Goal: Information Seeking & Learning: Learn about a topic

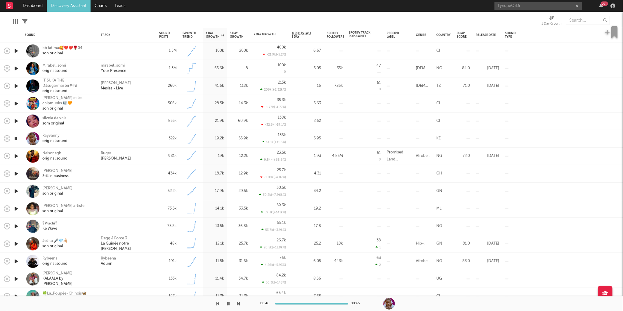
click at [239, 303] on icon "button" at bounding box center [238, 303] width 3 height 5
click at [238, 304] on icon "button" at bounding box center [238, 303] width 3 height 5
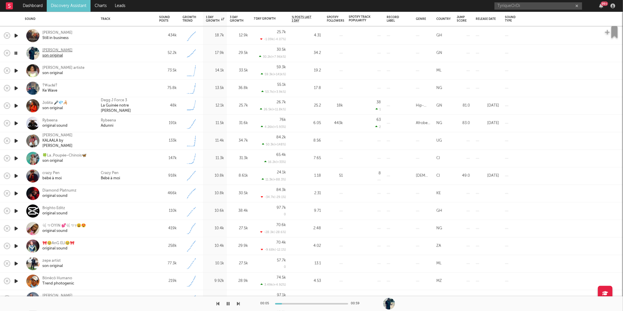
click at [54, 54] on div "son original" at bounding box center [57, 55] width 30 height 5
click at [239, 304] on icon "button" at bounding box center [238, 303] width 3 height 5
click at [239, 304] on div "00:01 00:30" at bounding box center [311, 303] width 623 height 15
click at [239, 304] on icon "button" at bounding box center [238, 303] width 3 height 5
click at [238, 302] on icon "button" at bounding box center [238, 303] width 3 height 5
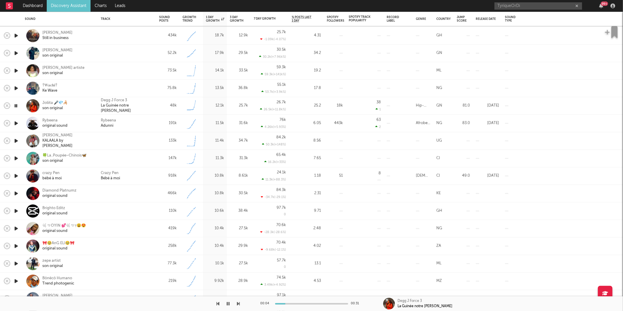
click at [228, 302] on icon "button" at bounding box center [228, 303] width 3 height 5
click at [129, 269] on div at bounding box center [127, 264] width 58 height 18
click at [227, 306] on button "button" at bounding box center [228, 303] width 6 height 15
select select "1w"
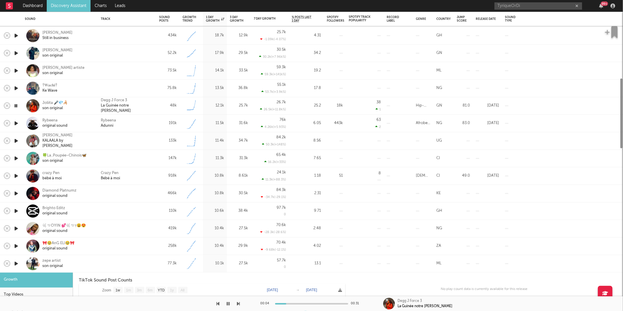
click at [113, 265] on div at bounding box center [127, 263] width 53 height 5
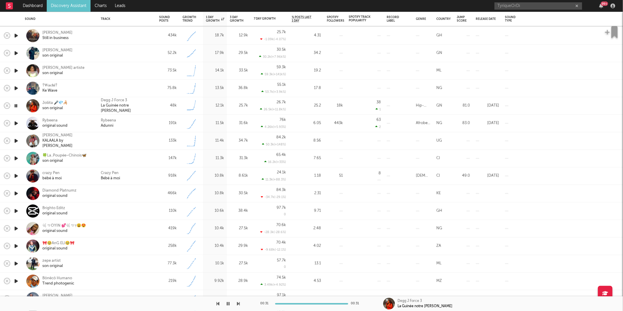
click at [238, 303] on icon "button" at bounding box center [238, 303] width 3 height 5
click at [237, 303] on icon "button" at bounding box center [238, 303] width 3 height 5
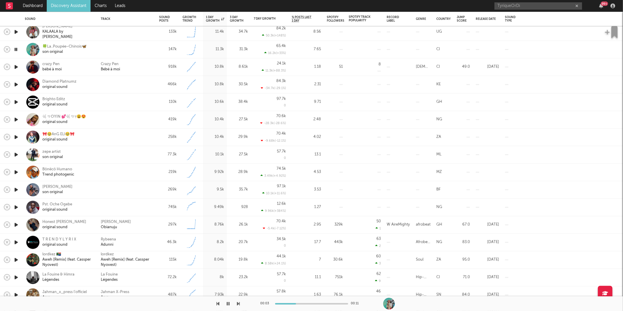
click at [239, 303] on icon "button" at bounding box center [238, 303] width 3 height 5
click at [238, 303] on icon "button" at bounding box center [238, 303] width 3 height 5
click at [217, 303] on icon "button" at bounding box center [218, 303] width 3 height 5
click at [45, 81] on div "Diamond Platnumz" at bounding box center [59, 81] width 34 height 5
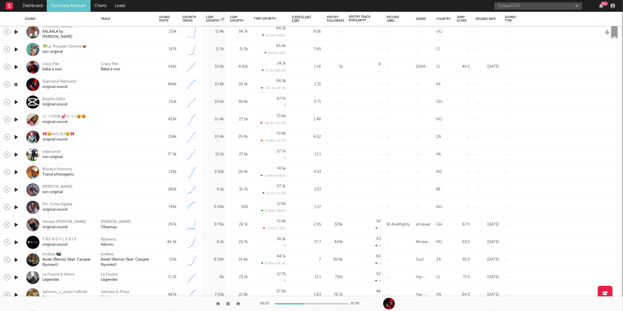
click at [238, 304] on icon "button" at bounding box center [238, 303] width 3 height 5
click at [238, 302] on icon "button" at bounding box center [238, 303] width 3 height 5
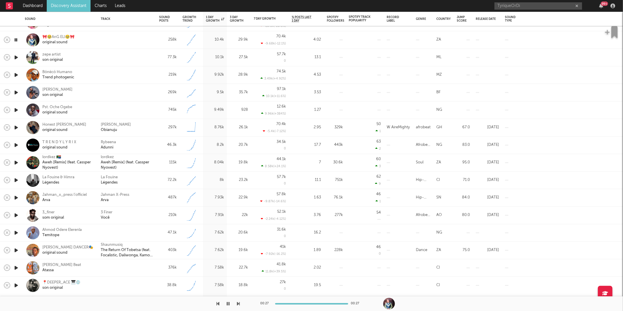
click at [238, 303] on icon "button" at bounding box center [238, 303] width 3 height 5
click at [246, 302] on div "00:08 00:11" at bounding box center [311, 303] width 623 height 15
click at [237, 303] on icon "button" at bounding box center [238, 303] width 3 height 5
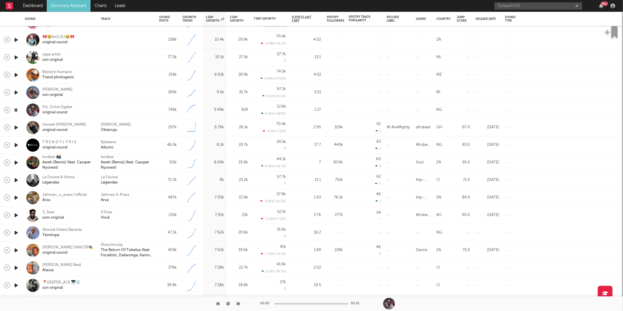
click at [237, 303] on icon "button" at bounding box center [238, 303] width 3 height 5
click at [239, 301] on icon "button" at bounding box center [238, 303] width 3 height 5
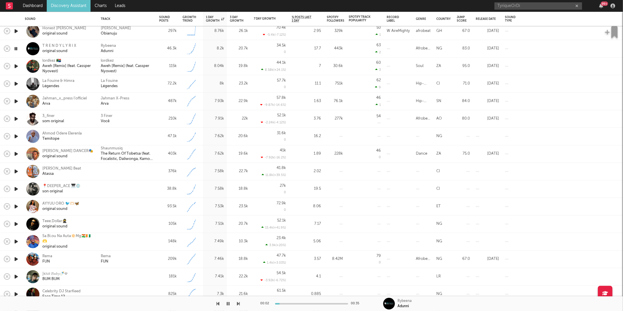
click at [240, 303] on div "00:02 00:35 Rybeena Adunni" at bounding box center [311, 303] width 623 height 15
click at [239, 303] on icon "button" at bounding box center [238, 303] width 3 height 5
click at [17, 64] on icon "button" at bounding box center [16, 65] width 6 height 7
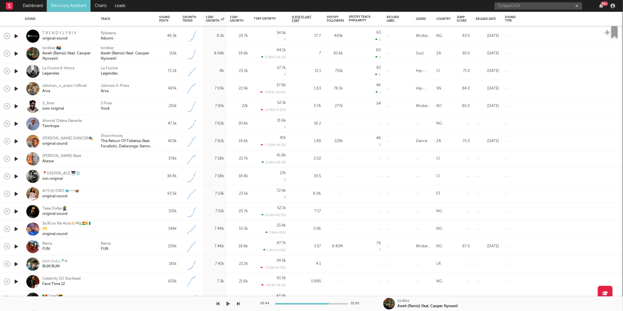
click at [224, 302] on div at bounding box center [120, 303] width 240 height 15
drag, startPoint x: 226, startPoint y: 302, endPoint x: 233, endPoint y: 302, distance: 6.7
click at [226, 302] on icon "button" at bounding box center [228, 303] width 4 height 5
click at [238, 303] on icon "button" at bounding box center [238, 303] width 3 height 5
click at [16, 71] on icon "button" at bounding box center [16, 70] width 6 height 7
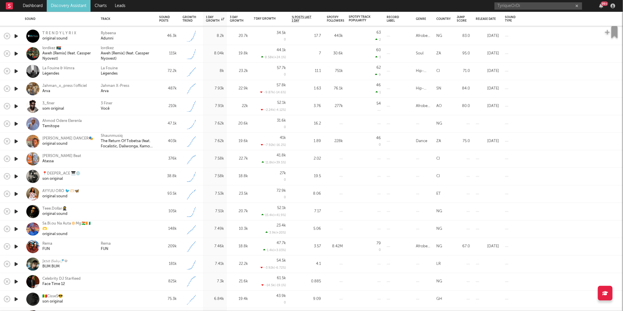
click at [163, 56] on div "115k" at bounding box center [168, 53] width 18 height 7
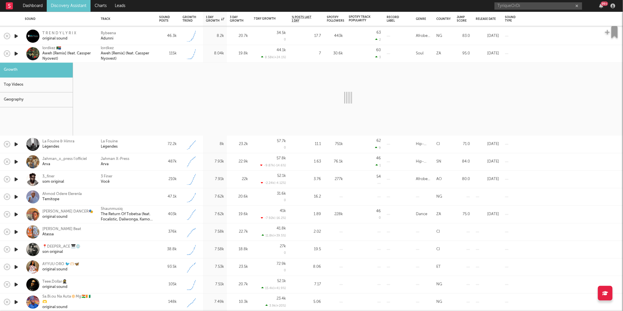
select select "1w"
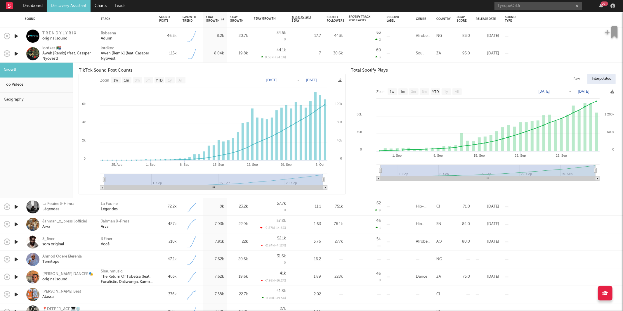
click at [157, 55] on div "115k" at bounding box center [167, 54] width 23 height 18
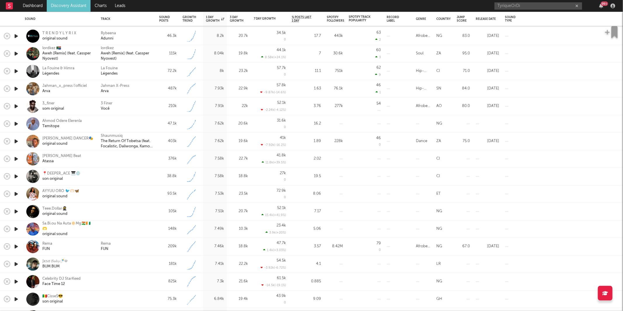
click at [16, 70] on icon "button" at bounding box center [16, 70] width 6 height 7
click at [133, 68] on div "La Fouine Légendes" at bounding box center [127, 71] width 53 height 11
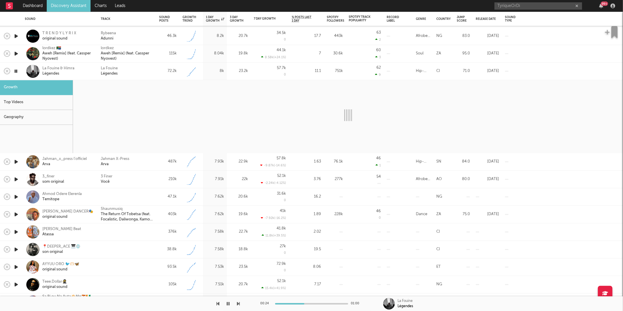
select select "1w"
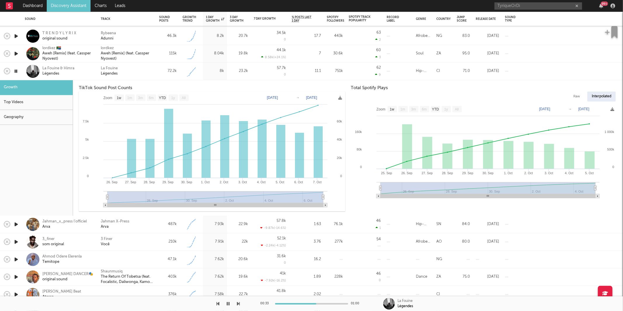
click at [124, 76] on div "La Fouine Légendes" at bounding box center [127, 71] width 53 height 11
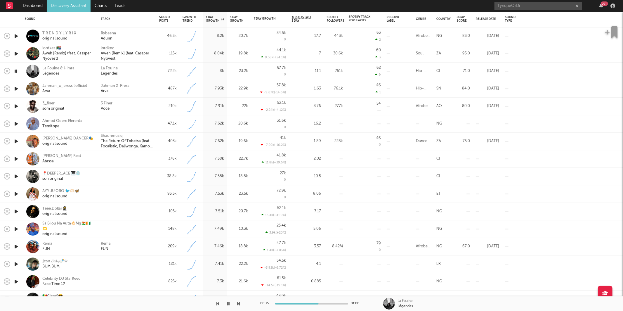
click at [237, 303] on icon "button" at bounding box center [238, 303] width 3 height 5
click at [237, 302] on icon "button" at bounding box center [238, 303] width 3 height 5
drag, startPoint x: 130, startPoint y: 108, endPoint x: 134, endPoint y: 109, distance: 4.2
click at [130, 108] on div "3 Finer Você" at bounding box center [127, 106] width 53 height 11
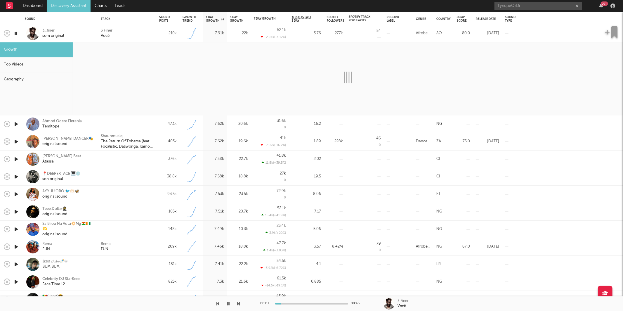
select select "1w"
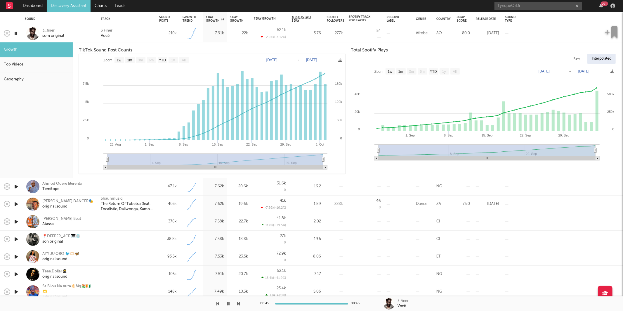
click at [129, 38] on div "3 Finer Você" at bounding box center [127, 33] width 53 height 11
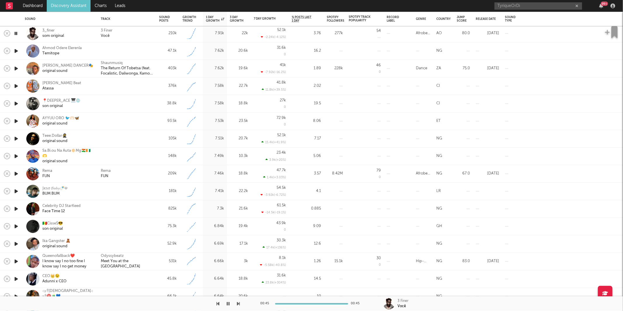
click at [238, 303] on icon "button" at bounding box center [238, 303] width 3 height 5
click at [238, 302] on icon "button" at bounding box center [238, 303] width 3 height 5
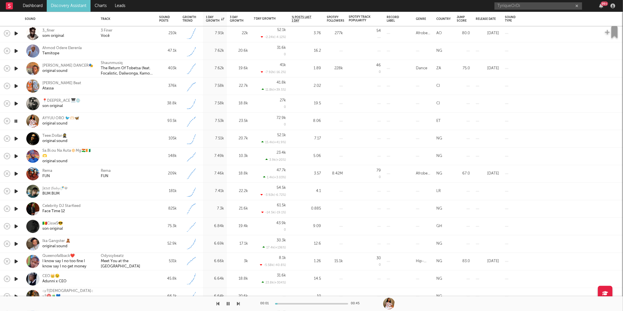
click at [238, 302] on icon "button" at bounding box center [238, 303] width 3 height 5
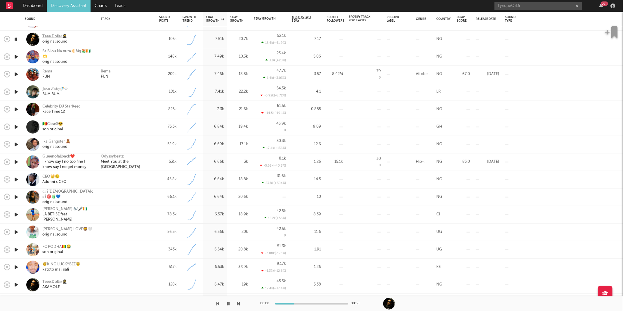
click at [54, 38] on div "Teee.Dollar🥷" at bounding box center [54, 36] width 25 height 5
click at [237, 304] on icon "button" at bounding box center [238, 303] width 3 height 5
click at [238, 304] on icon "button" at bounding box center [238, 303] width 3 height 5
click at [238, 303] on icon "button" at bounding box center [238, 303] width 3 height 5
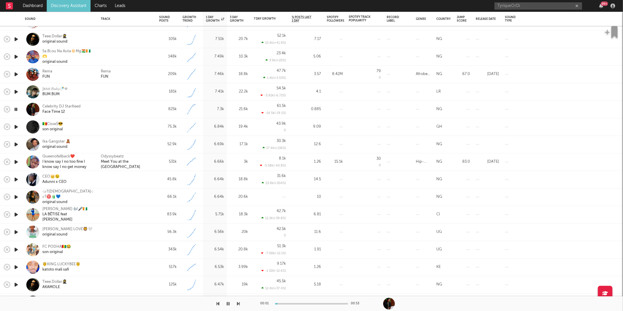
click at [238, 303] on icon "button" at bounding box center [238, 303] width 3 height 5
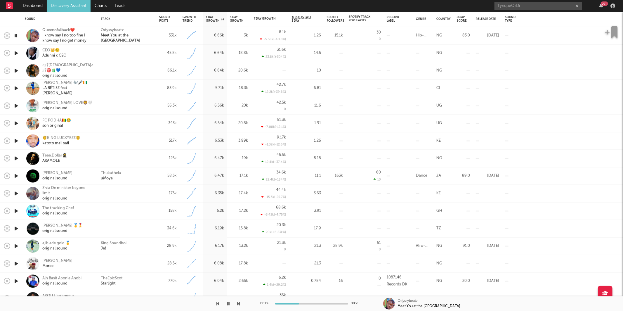
click at [238, 302] on icon "button" at bounding box center [238, 303] width 3 height 5
click at [219, 305] on div at bounding box center [120, 303] width 240 height 15
click at [219, 304] on icon "button" at bounding box center [218, 303] width 3 height 5
click at [48, 54] on div "Adunni x CEO" at bounding box center [54, 55] width 24 height 5
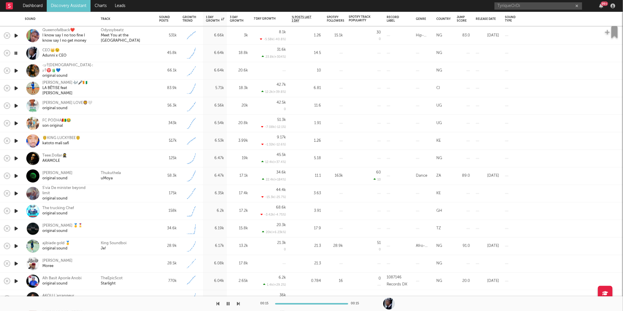
click at [236, 302] on div at bounding box center [120, 303] width 240 height 15
click at [237, 301] on icon "button" at bounding box center [238, 303] width 3 height 5
click at [238, 299] on button "button" at bounding box center [238, 303] width 3 height 15
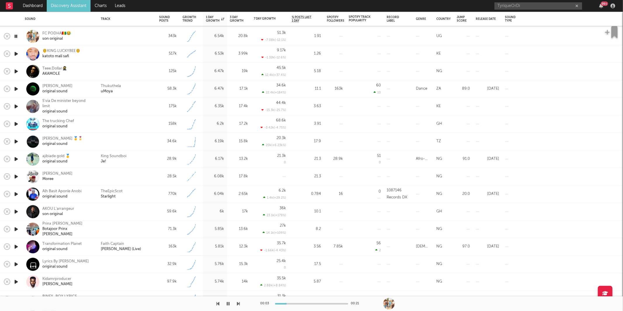
click at [238, 302] on icon "button" at bounding box center [238, 303] width 3 height 5
click at [147, 90] on div "Thukuthela uMoya" at bounding box center [127, 88] width 53 height 11
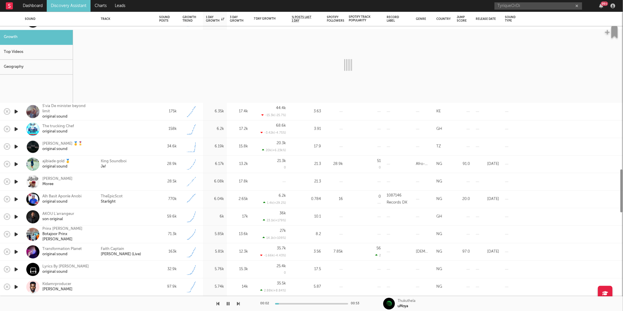
select select "1w"
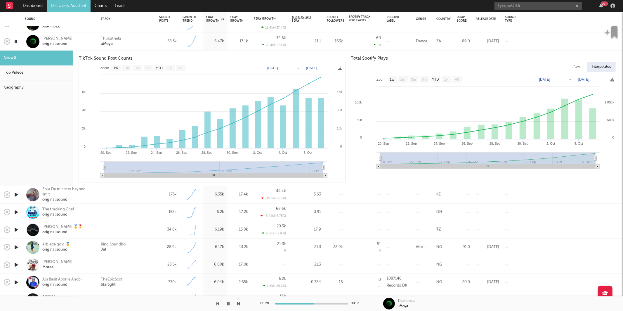
click at [142, 45] on div "Thukuthela uMoya" at bounding box center [127, 41] width 53 height 11
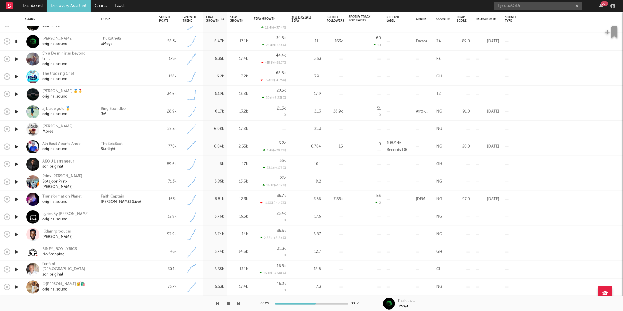
click at [15, 56] on icon "button" at bounding box center [16, 58] width 6 height 7
click at [238, 303] on icon "button" at bounding box center [238, 303] width 3 height 5
click at [229, 303] on icon "button" at bounding box center [228, 303] width 3 height 5
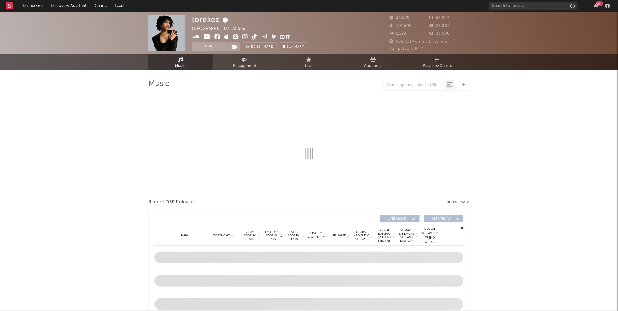
select select "6m"
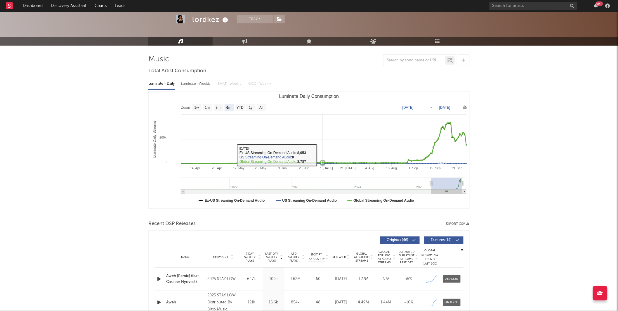
scroll to position [119, 0]
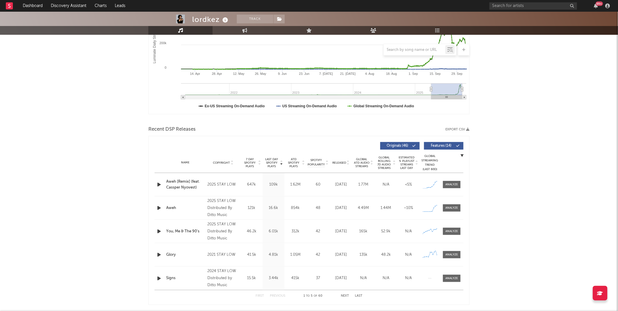
click at [452, 184] on div at bounding box center [451, 184] width 13 height 4
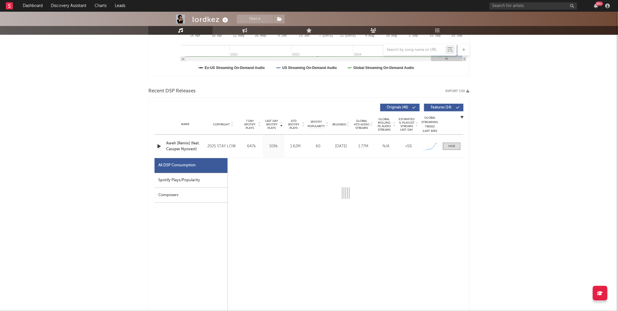
scroll to position [224, 0]
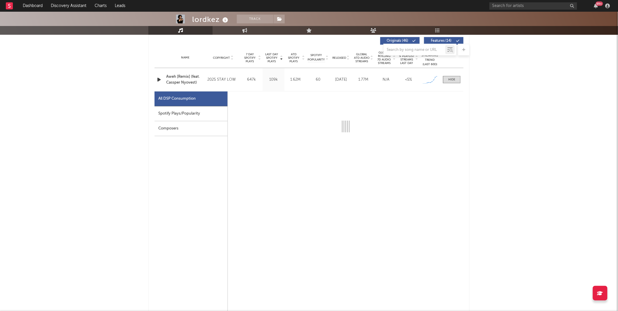
select select "1w"
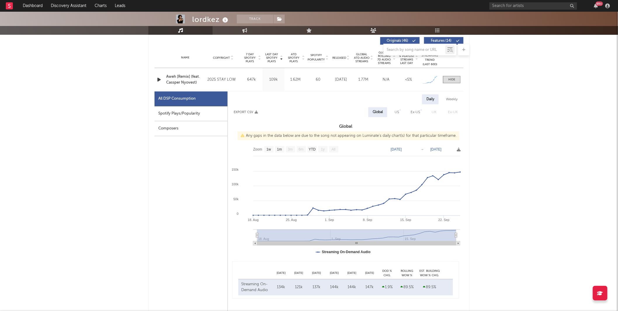
click at [397, 111] on div "US" at bounding box center [396, 112] width 4 height 7
select select "1w"
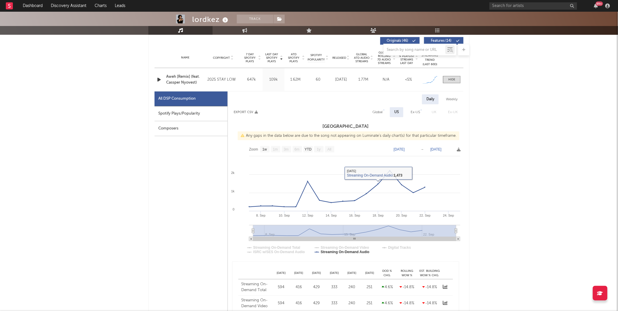
click at [379, 115] on div "Global" at bounding box center [377, 112] width 10 height 7
select select "1w"
